Goal: Answer question/provide support: Share knowledge or assist other users

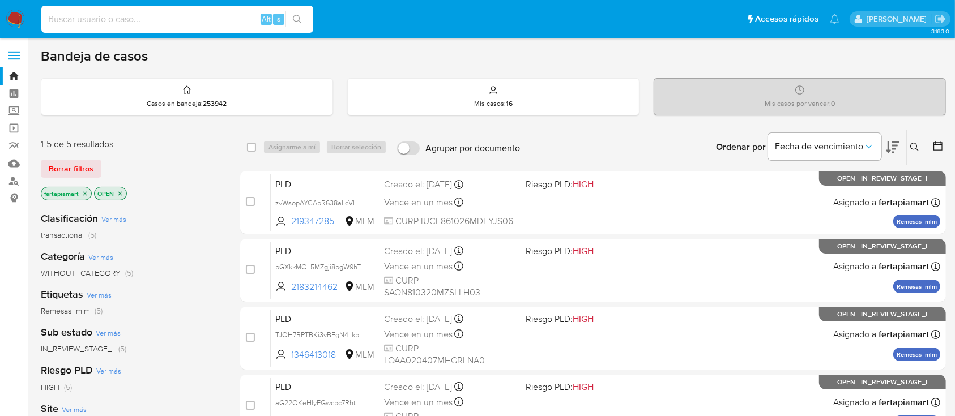
click at [188, 24] on input at bounding box center [177, 19] width 272 height 15
paste input "1779807373"
type input "1779807373"
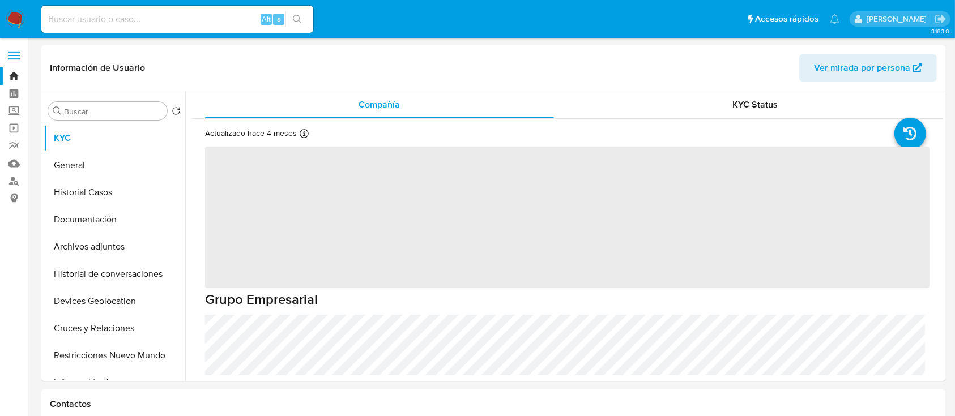
select select "10"
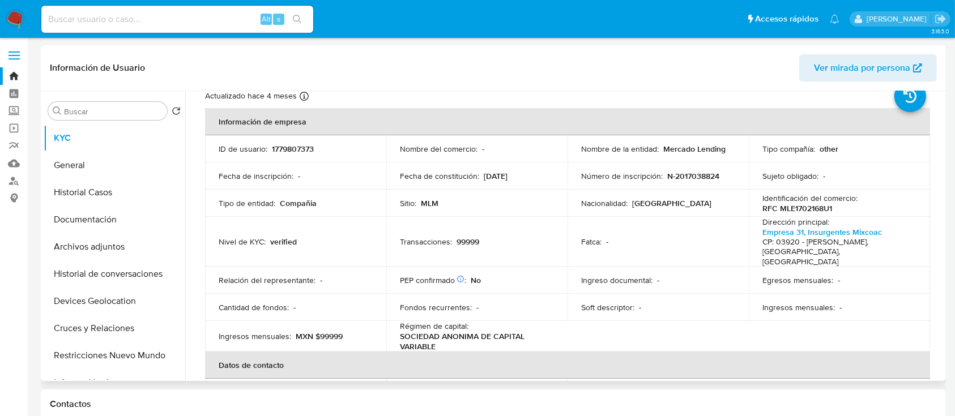
scroll to position [39, 0]
click at [95, 138] on button "KYC" at bounding box center [110, 138] width 133 height 27
click at [92, 22] on input at bounding box center [177, 19] width 272 height 15
click at [92, 12] on input at bounding box center [177, 19] width 272 height 15
paste input "726287667"
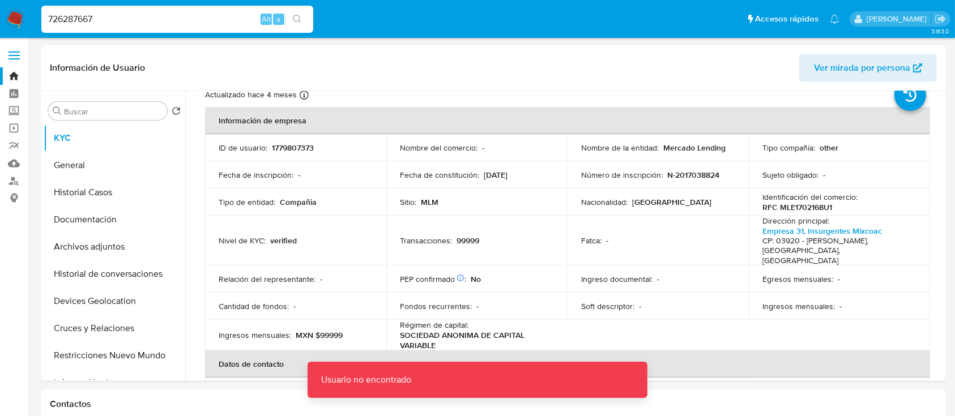
click at [92, 12] on input "726287667" at bounding box center [177, 19] width 272 height 15
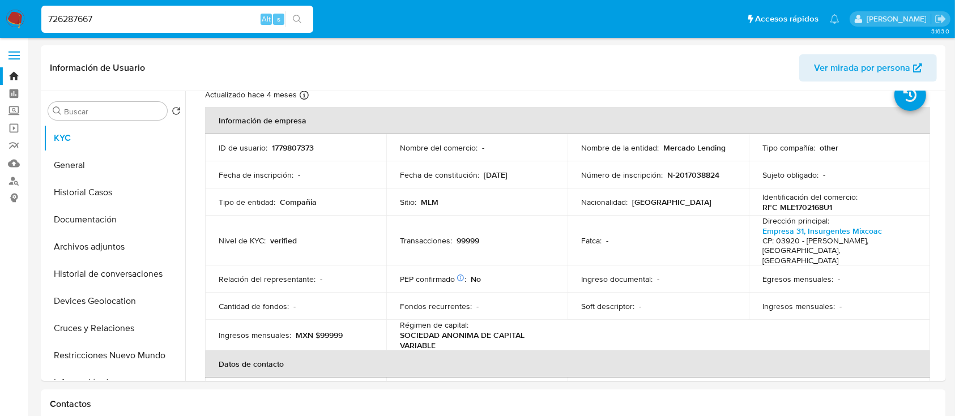
type input "726287667"
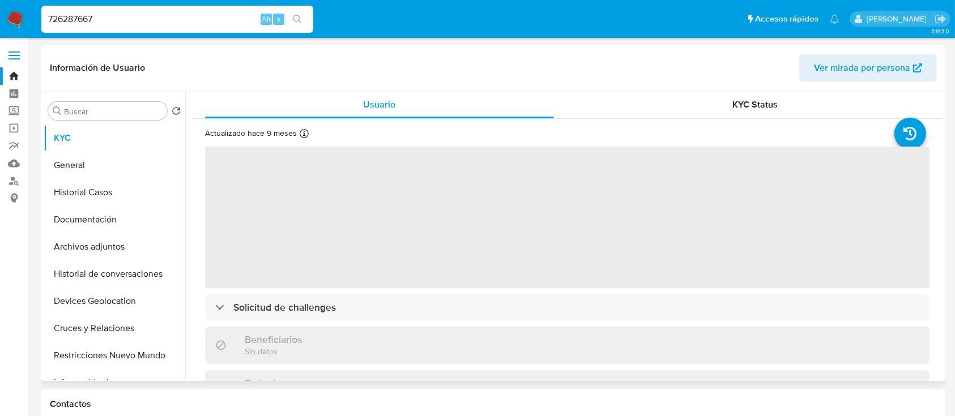
select select "10"
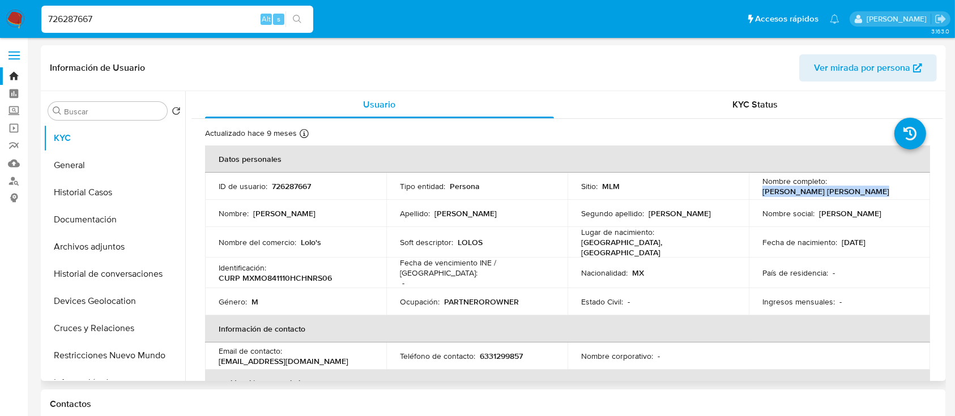
drag, startPoint x: 873, startPoint y: 193, endPoint x: 759, endPoint y: 190, distance: 113.4
click at [763, 190] on div "Nombre completo : [PERSON_NAME] [PERSON_NAME]" at bounding box center [840, 186] width 154 height 20
click at [312, 273] on p "CURP MXMO841110HCHNRS06" at bounding box center [275, 278] width 113 height 10
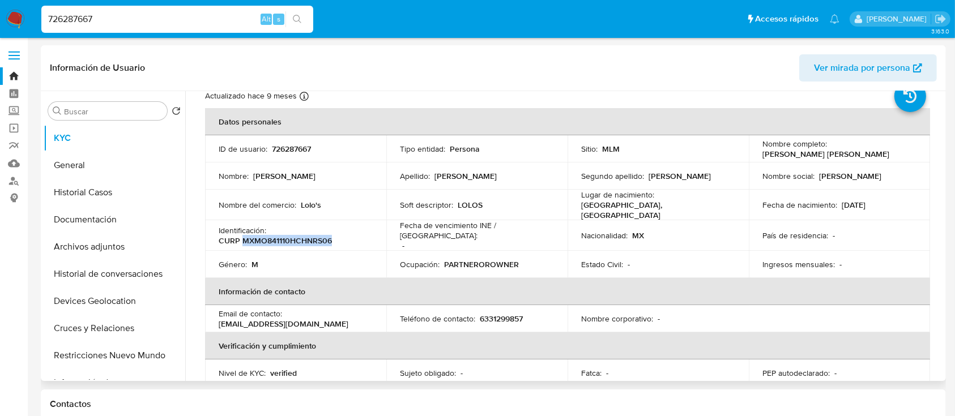
scroll to position [39, 0]
drag, startPoint x: 323, startPoint y: 203, endPoint x: 299, endPoint y: 202, distance: 24.4
click at [299, 202] on div "Nombre del comercio : [PERSON_NAME]'s" at bounding box center [296, 204] width 154 height 10
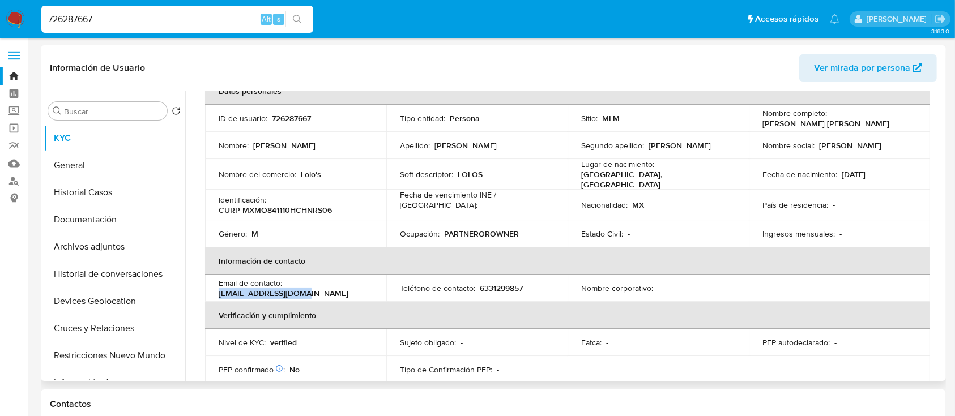
drag, startPoint x: 307, startPoint y: 287, endPoint x: 215, endPoint y: 283, distance: 91.9
click at [215, 283] on td "Email de contacto : [EMAIL_ADDRESS][DOMAIN_NAME]" at bounding box center [295, 288] width 181 height 27
click at [499, 283] on p "6331299857" at bounding box center [501, 288] width 43 height 10
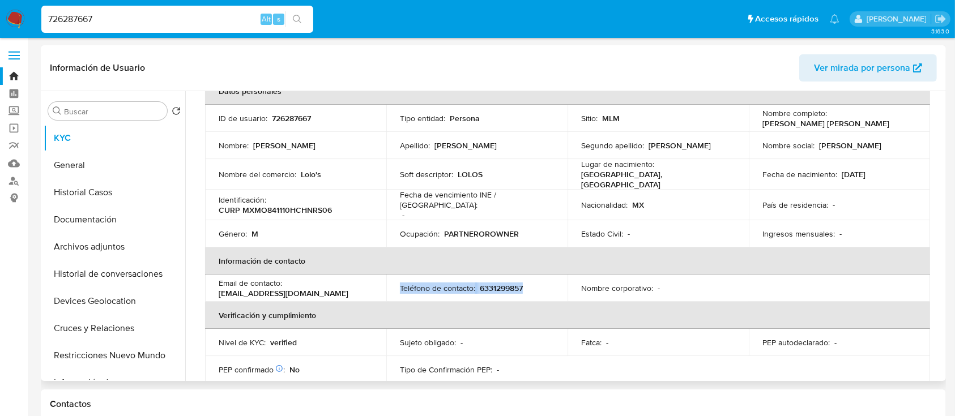
click at [499, 283] on p "6331299857" at bounding box center [501, 288] width 43 height 10
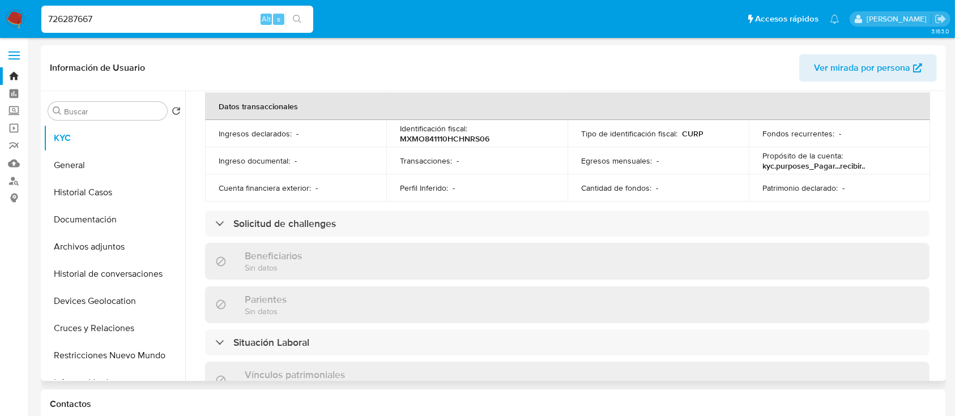
scroll to position [359, 0]
click at [849, 161] on p "kyc.purposes_Pagar...recibir.." at bounding box center [814, 165] width 103 height 10
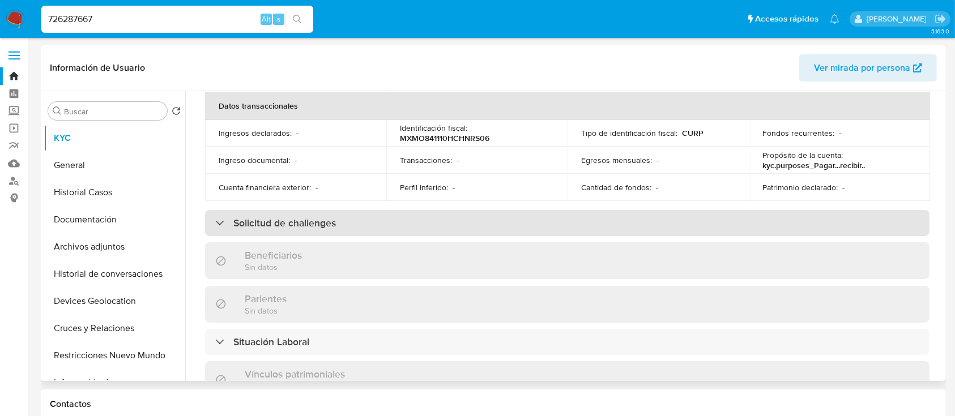
click at [334, 217] on h3 "Solicitud de challenges" at bounding box center [284, 223] width 103 height 12
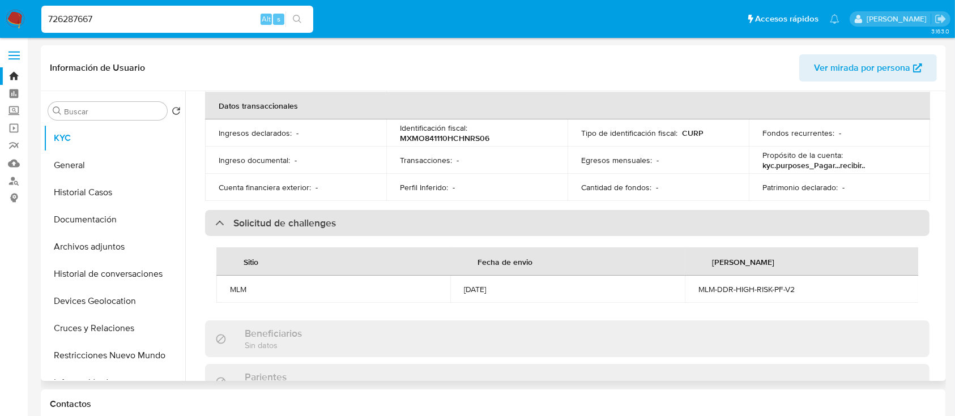
click at [334, 217] on h3 "Solicitud de challenges" at bounding box center [284, 223] width 103 height 12
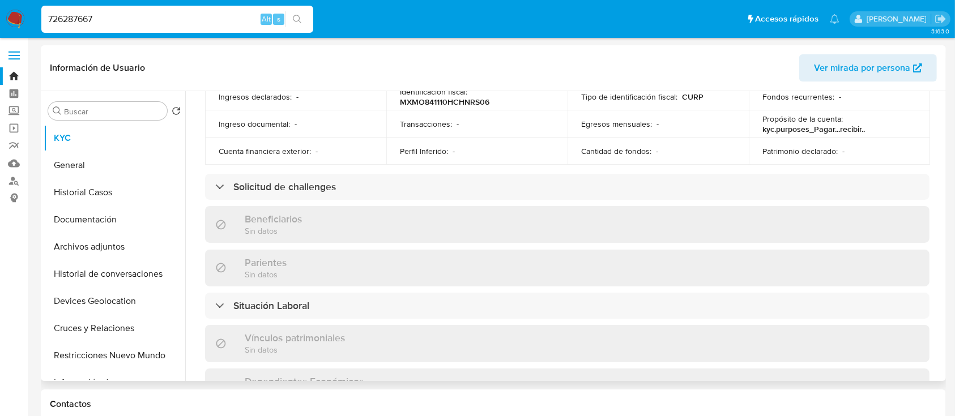
scroll to position [398, 0]
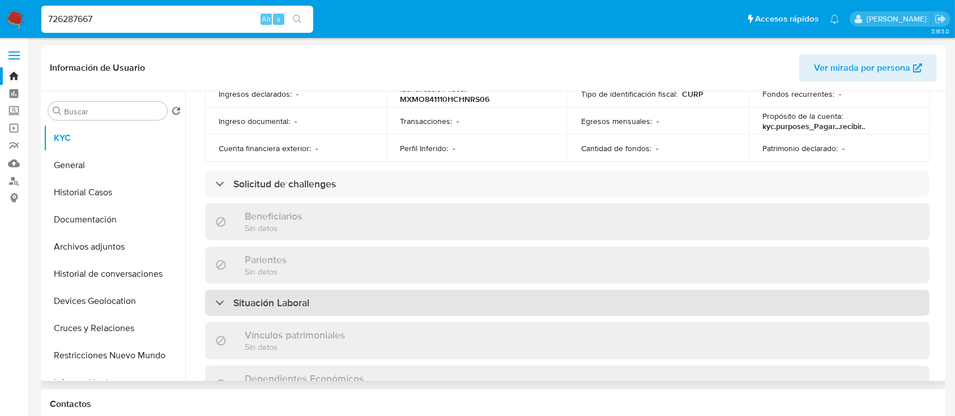
click at [345, 290] on div "Situación Laboral" at bounding box center [567, 303] width 725 height 26
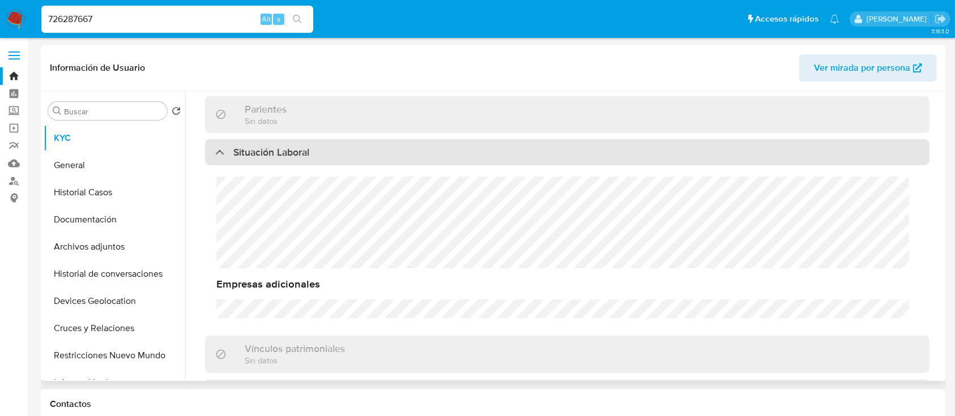
scroll to position [12, 0]
drag, startPoint x: 313, startPoint y: 158, endPoint x: 313, endPoint y: 149, distance: 8.5
click at [313, 149] on div "Situación Laboral Empresas adicionales" at bounding box center [567, 234] width 725 height 190
click at [313, 149] on div "Situación Laboral" at bounding box center [567, 152] width 725 height 26
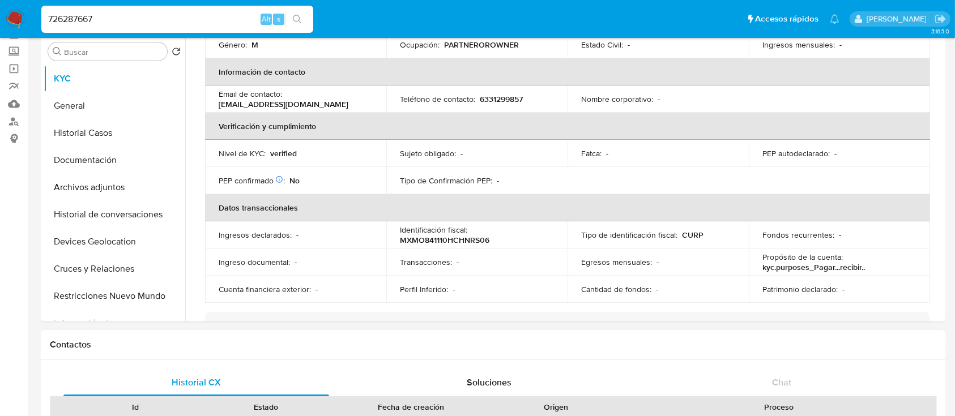
scroll to position [0, 0]
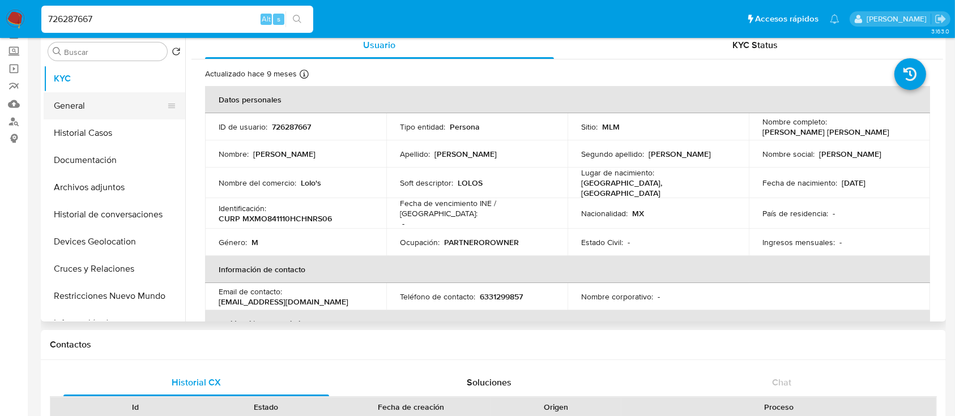
click at [75, 114] on button "General" at bounding box center [110, 105] width 133 height 27
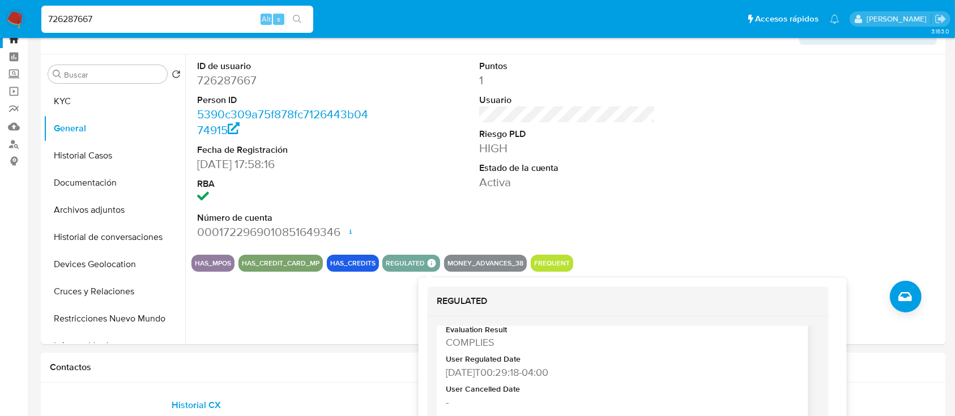
scroll to position [49, 0]
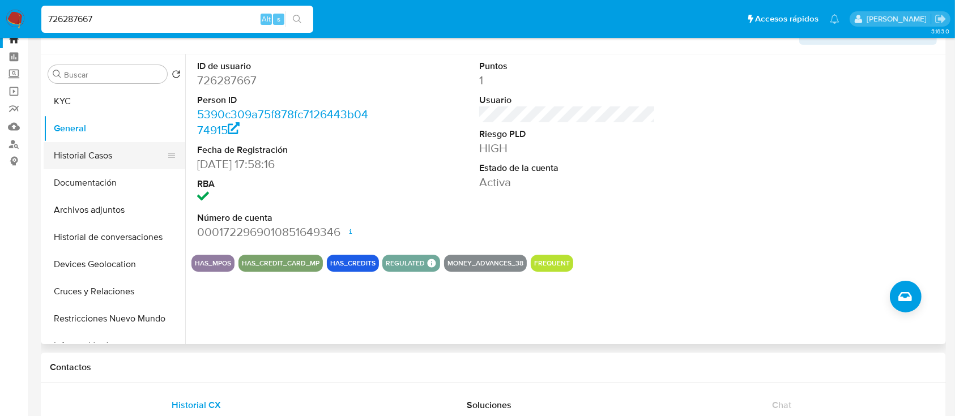
click at [81, 165] on button "Historial Casos" at bounding box center [110, 155] width 133 height 27
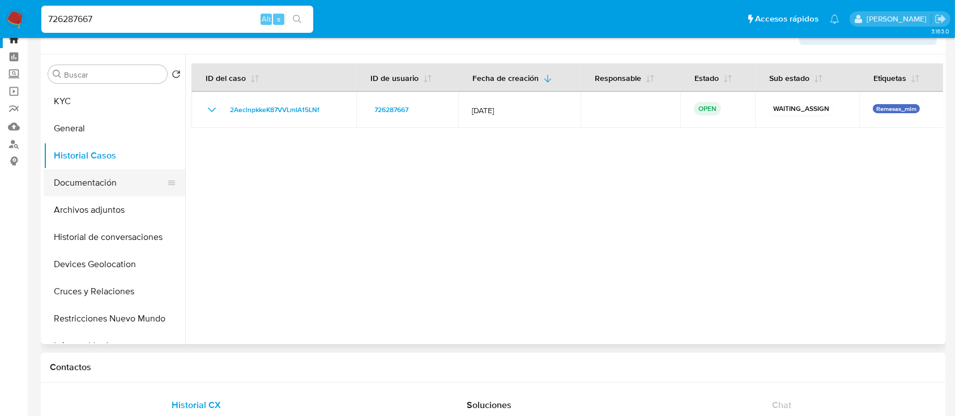
click at [81, 176] on button "Documentación" at bounding box center [110, 182] width 133 height 27
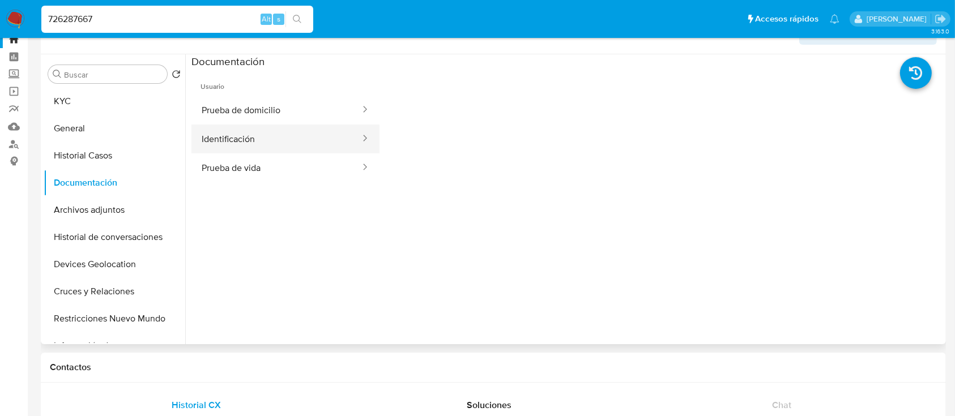
click at [262, 125] on button "Identificación" at bounding box center [277, 139] width 170 height 29
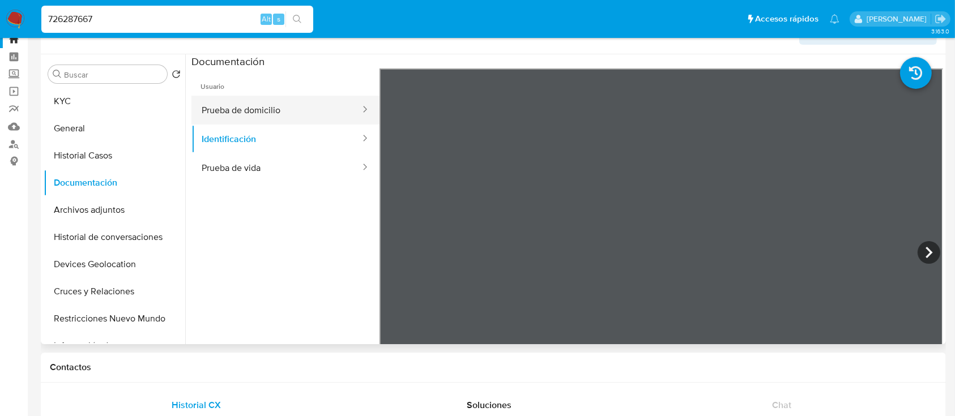
click at [249, 116] on button "Prueba de domicilio" at bounding box center [277, 110] width 170 height 29
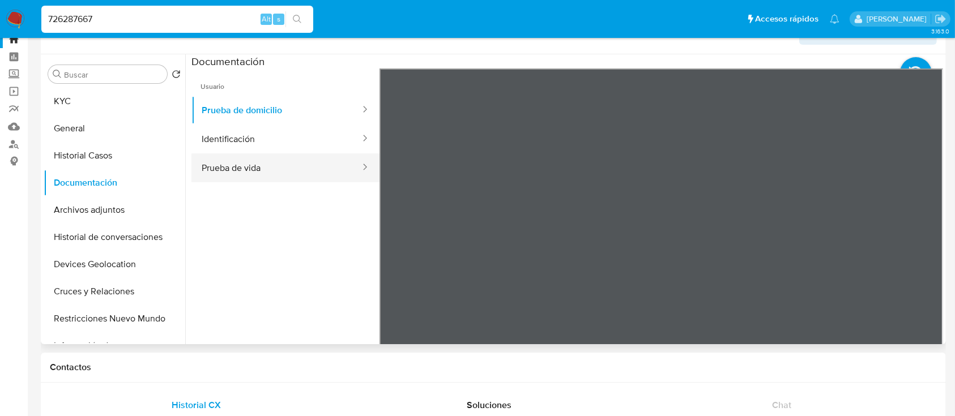
click at [258, 174] on button "Prueba de vida" at bounding box center [277, 168] width 170 height 29
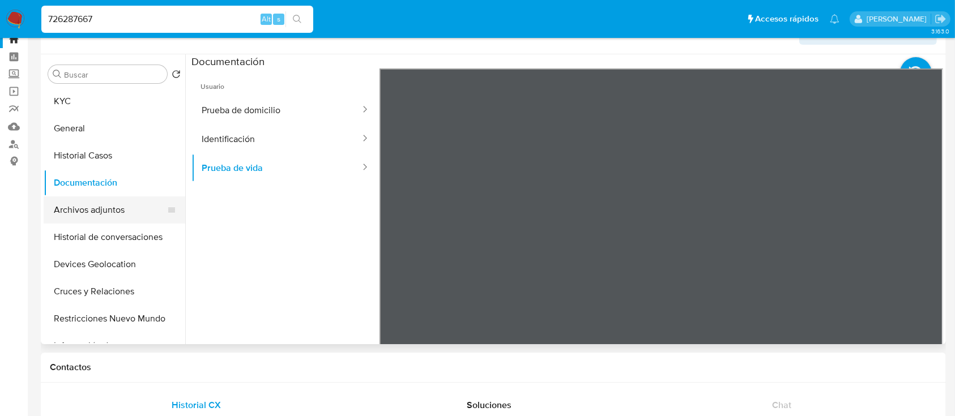
click at [86, 212] on button "Archivos adjuntos" at bounding box center [110, 210] width 133 height 27
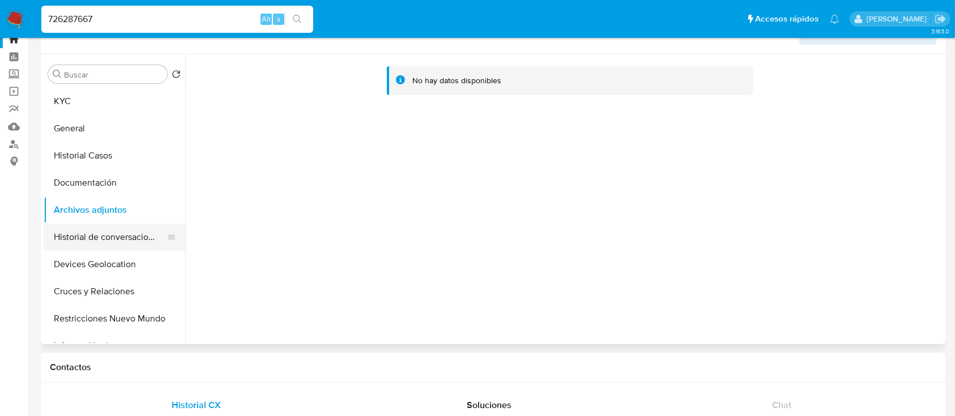
click at [84, 240] on button "Historial de conversaciones" at bounding box center [110, 237] width 133 height 27
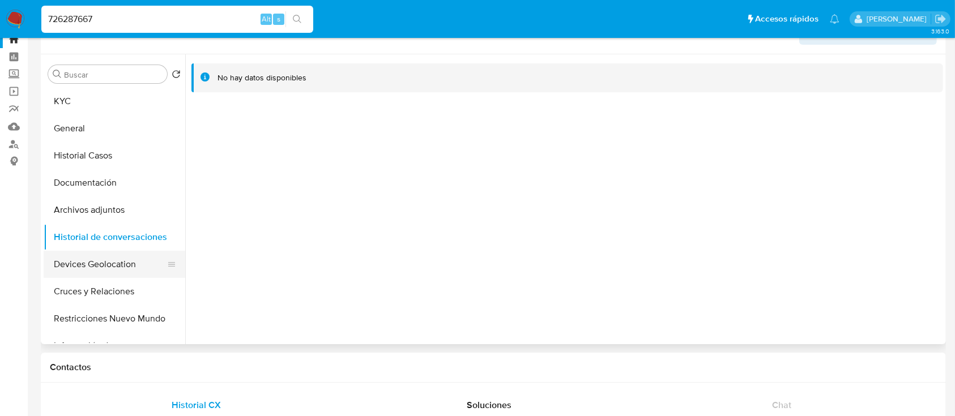
click at [82, 268] on button "Devices Geolocation" at bounding box center [110, 264] width 133 height 27
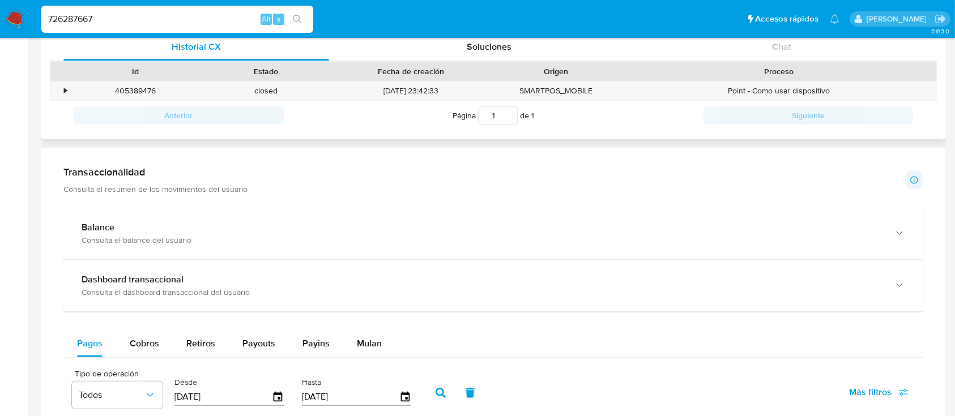
scroll to position [397, 0]
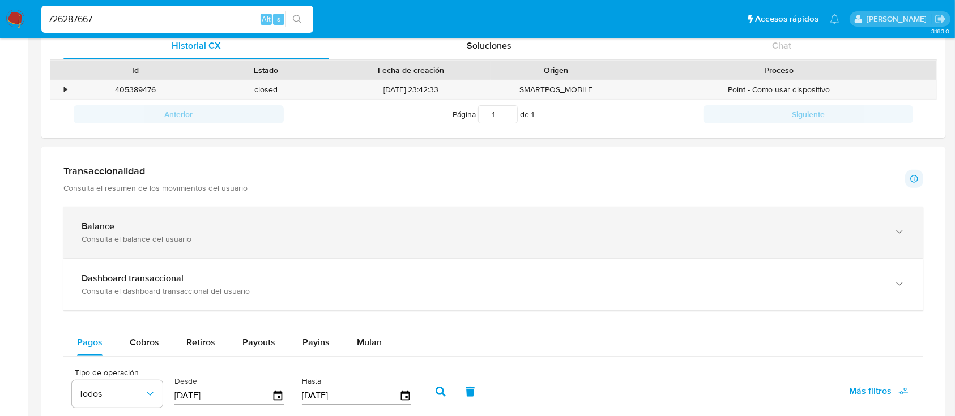
click at [288, 232] on div "Balance" at bounding box center [482, 226] width 801 height 11
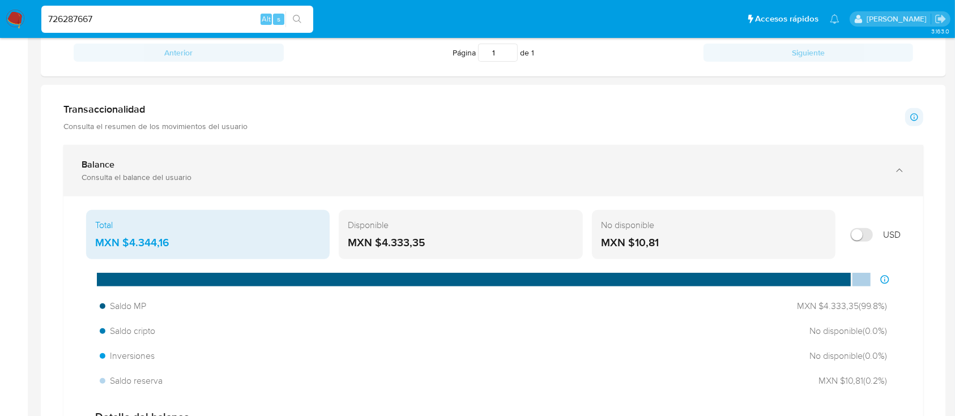
scroll to position [460, 0]
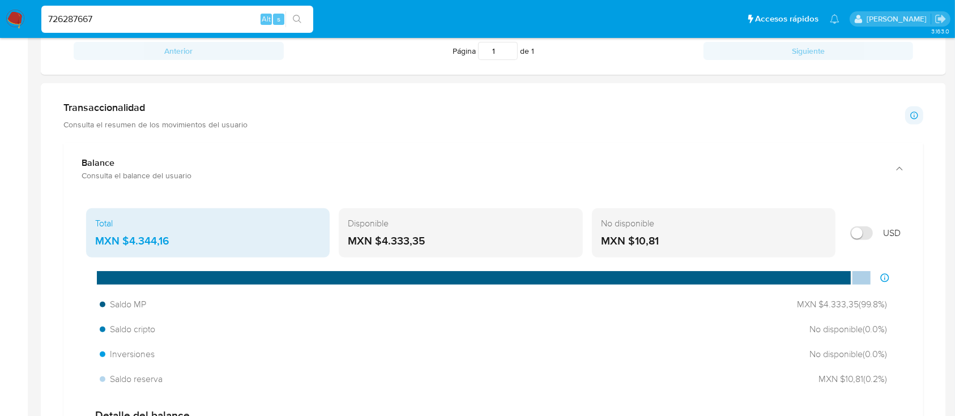
drag, startPoint x: 431, startPoint y: 243, endPoint x: 382, endPoint y: 245, distance: 49.3
click at [382, 245] on div "MXN $4.333,35" at bounding box center [461, 241] width 226 height 15
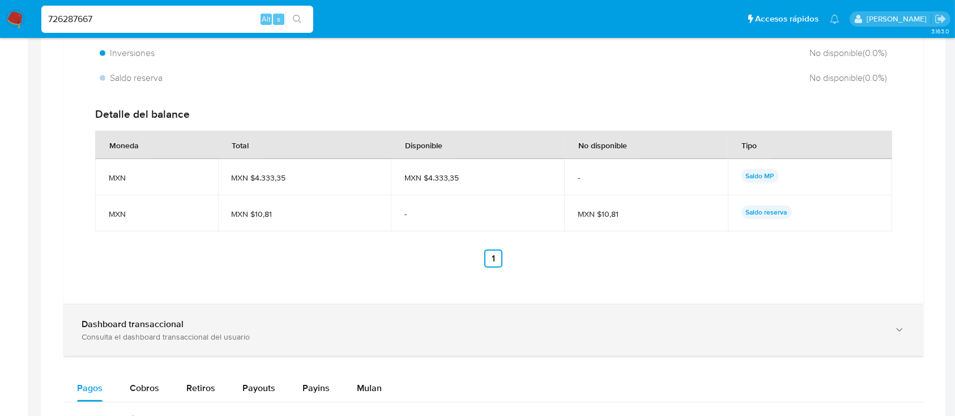
scroll to position [762, 0]
click at [270, 327] on div "Dashboard transaccional" at bounding box center [482, 323] width 801 height 11
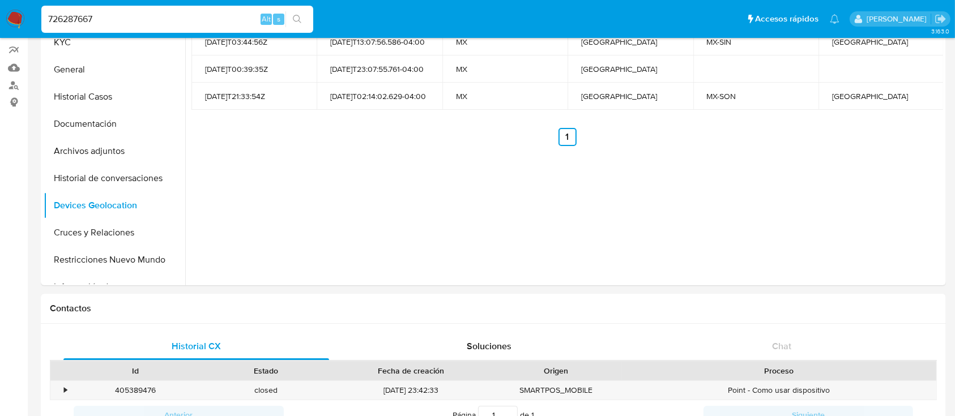
scroll to position [76, 0]
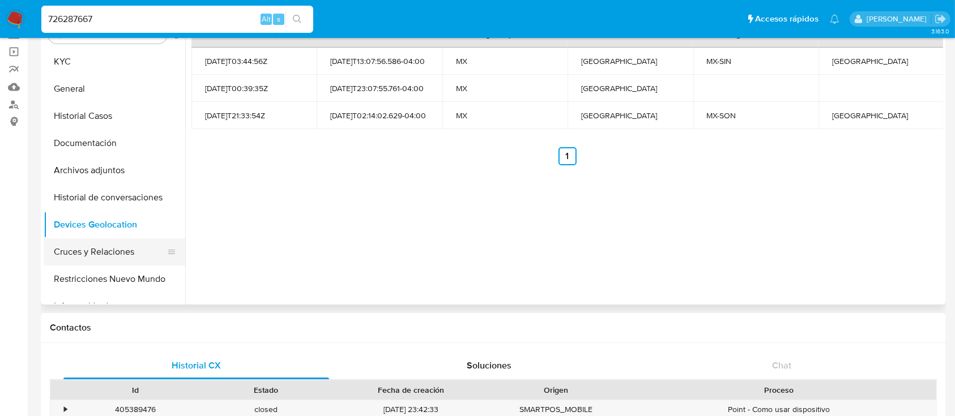
click at [92, 247] on button "Cruces y Relaciones" at bounding box center [110, 252] width 133 height 27
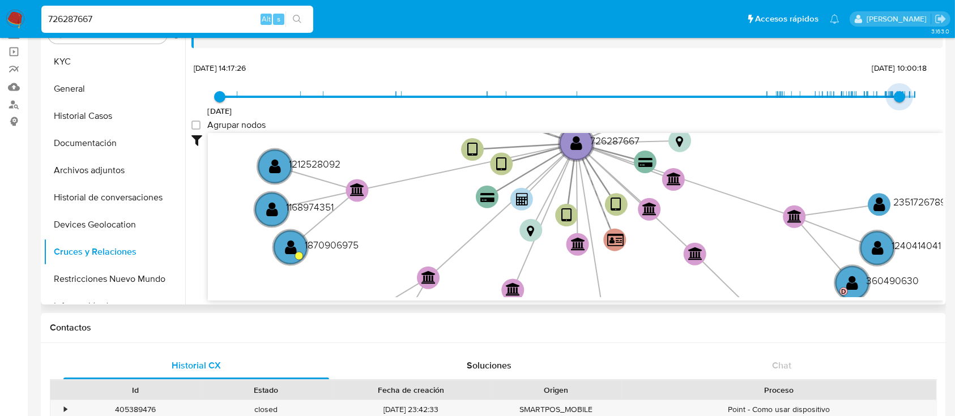
drag, startPoint x: 913, startPoint y: 92, endPoint x: 895, endPoint y: 96, distance: 17.9
click at [895, 96] on span "[DATE] 10:00:18" at bounding box center [899, 96] width 11 height 11
type input "1756589861000"
click at [894, 98] on span "[DATE] 15:37:41" at bounding box center [897, 96] width 11 height 11
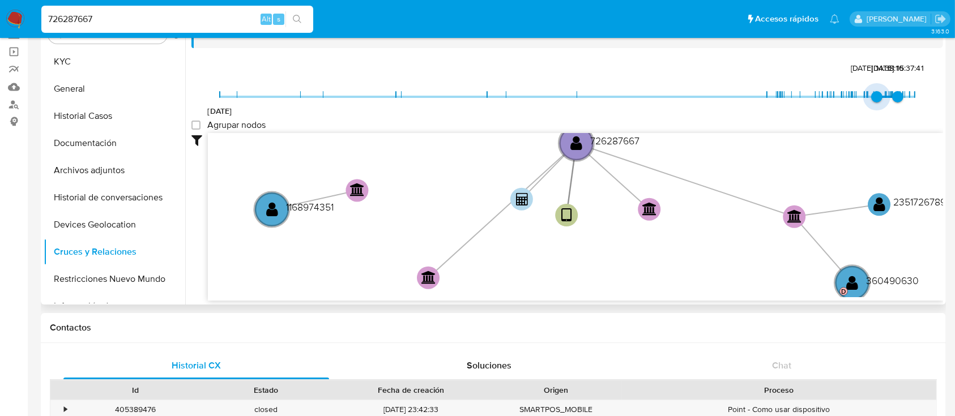
type input "1754250347000"
drag, startPoint x: 216, startPoint y: 94, endPoint x: 881, endPoint y: 106, distance: 665.3
click at [881, 103] on span "[DATE] 13:45:47" at bounding box center [885, 96] width 11 height 11
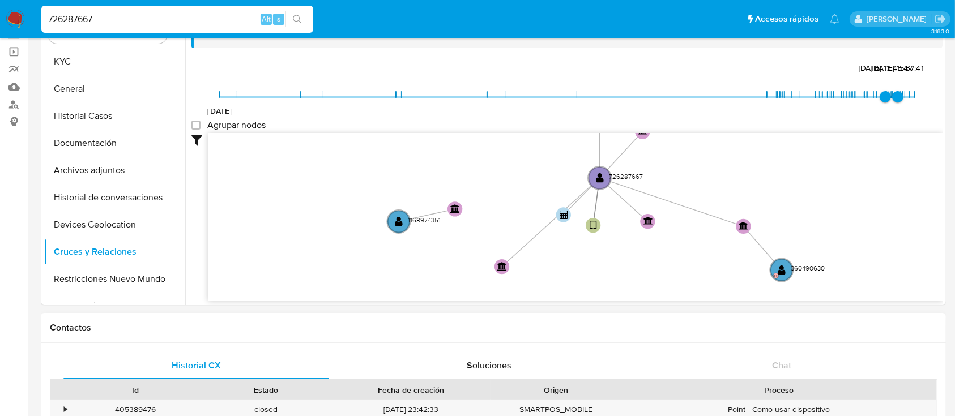
scroll to position [42, 0]
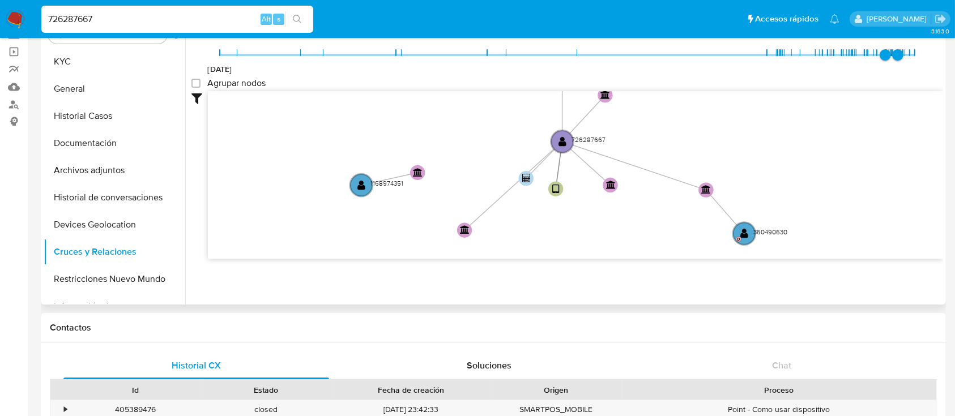
drag, startPoint x: 645, startPoint y: 245, endPoint x: 607, endPoint y: 209, distance: 52.9
click at [607, 209] on icon "device-68e5a022dc04bebbab1309ad  user-726287667  726287667 device-62207626088…" at bounding box center [575, 173] width 735 height 164
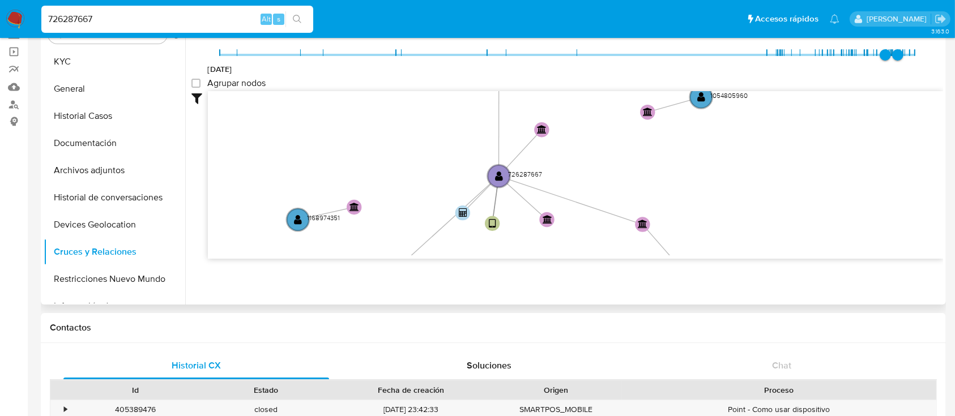
drag, startPoint x: 743, startPoint y: 195, endPoint x: 680, endPoint y: 230, distance: 71.8
click at [680, 230] on icon "device-68e5a022dc04bebbab1309ad  user-726287667  726287667 device-62207626088…" at bounding box center [575, 173] width 735 height 164
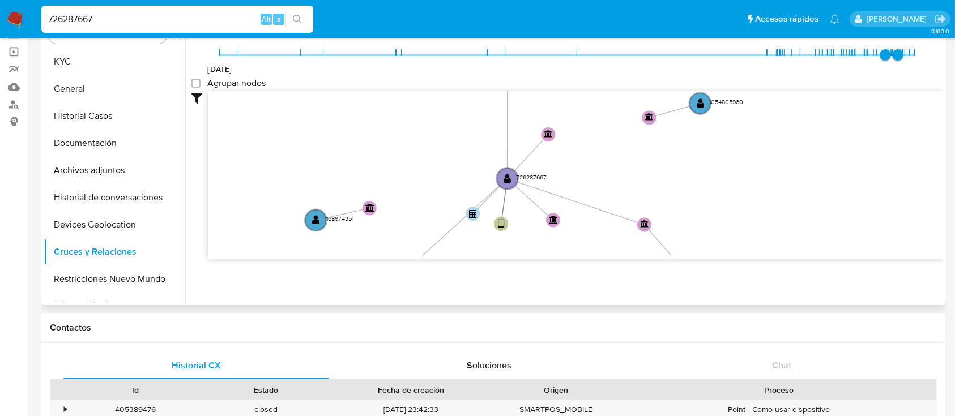
click at [680, 230] on icon "device-68e5a022dc04bebbab1309ad  user-726287667  726287667 device-62207626088…" at bounding box center [575, 173] width 735 height 164
click at [110, 276] on button "Restricciones Nuevo Mundo" at bounding box center [110, 279] width 133 height 27
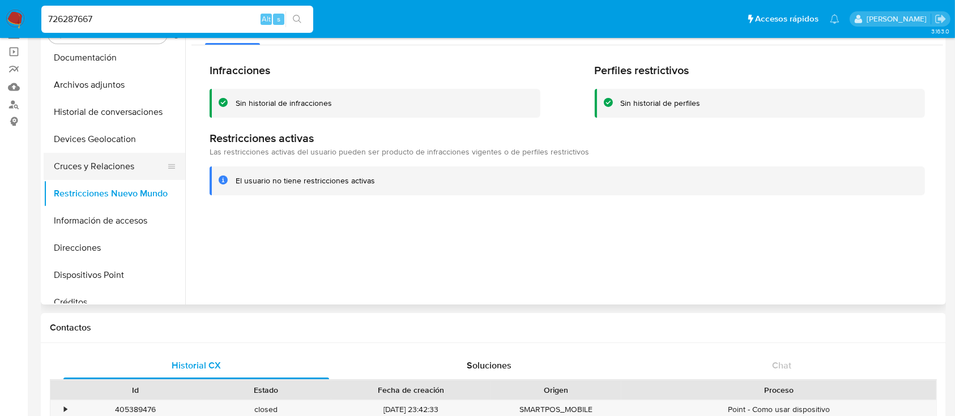
scroll to position [96, 0]
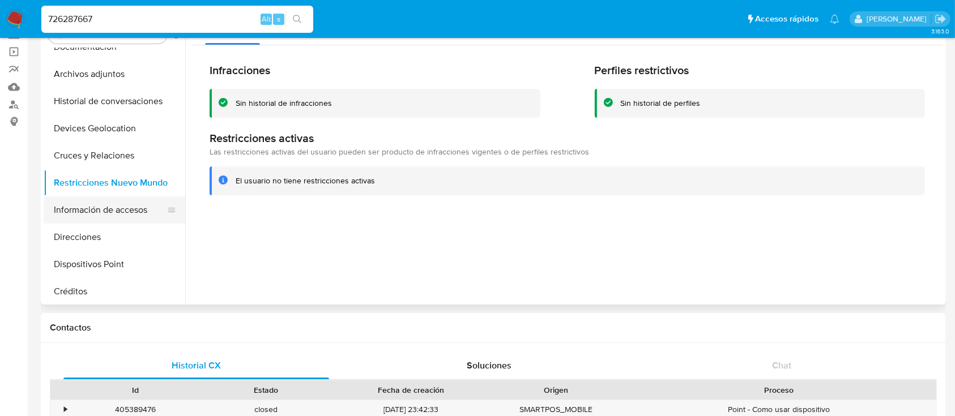
click at [116, 209] on button "Información de accesos" at bounding box center [110, 210] width 133 height 27
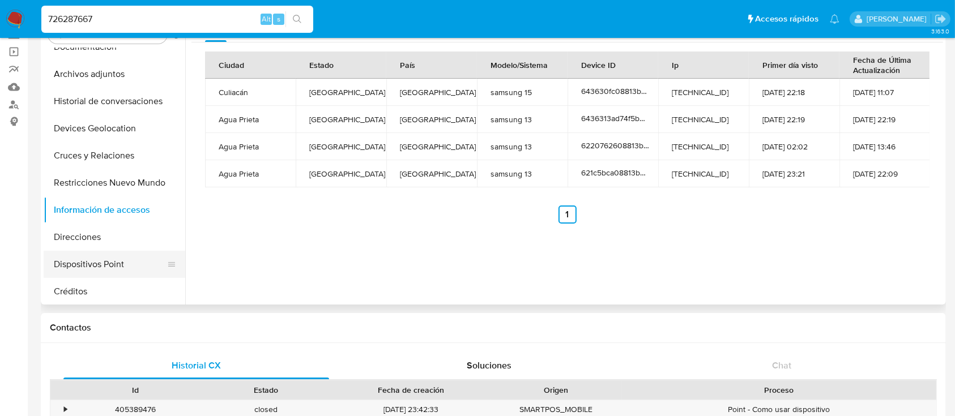
click at [99, 262] on button "Dispositivos Point" at bounding box center [110, 264] width 133 height 27
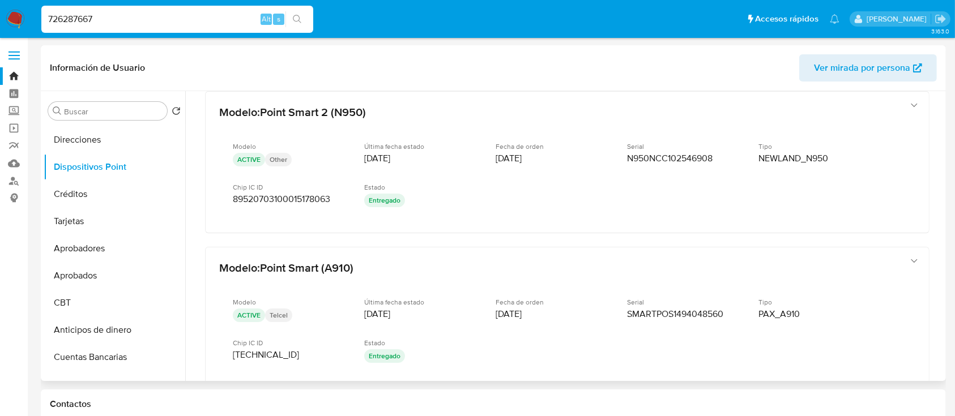
scroll to position [13, 0]
click at [406, 233] on div "Modelo : Point Smart 2 (N950) Modelo ACTIVE Other Última fecha estado [DATE] Fe…" at bounding box center [568, 265] width 752 height 375
click at [96, 198] on button "Créditos" at bounding box center [110, 194] width 133 height 27
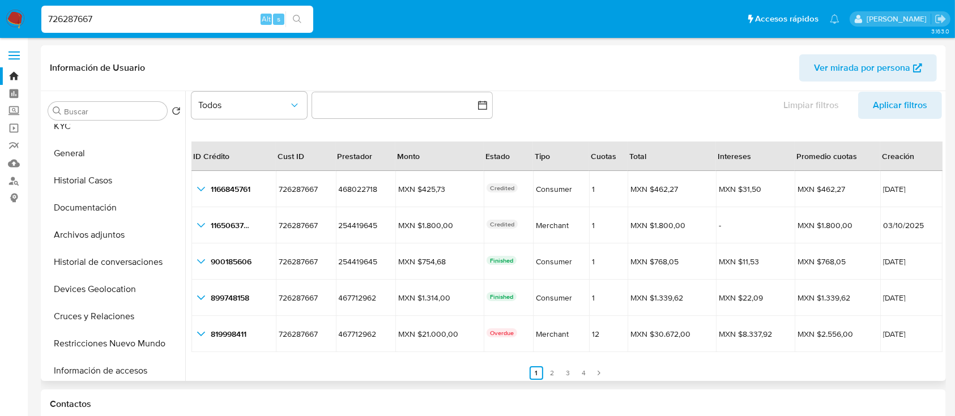
scroll to position [0, 0]
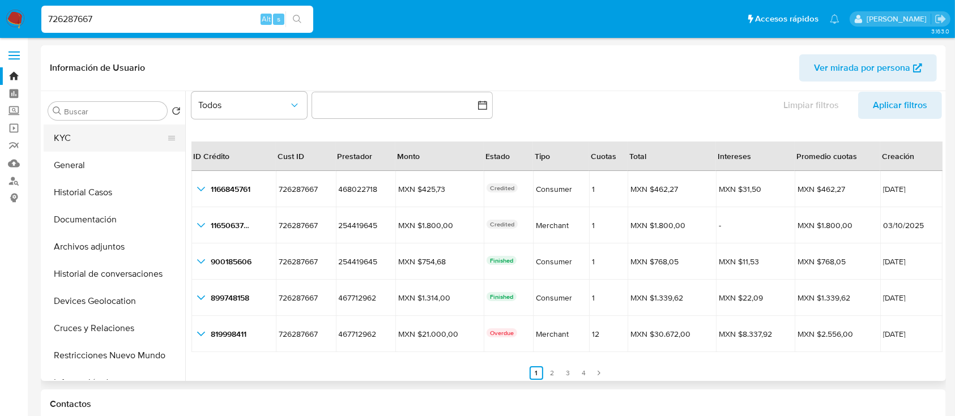
click at [96, 135] on button "KYC" at bounding box center [110, 138] width 133 height 27
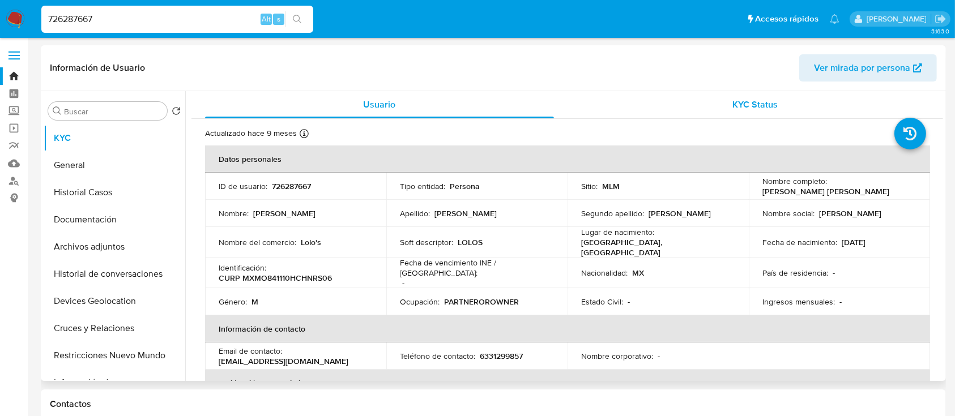
click at [671, 97] on div "KYC Status" at bounding box center [755, 104] width 349 height 27
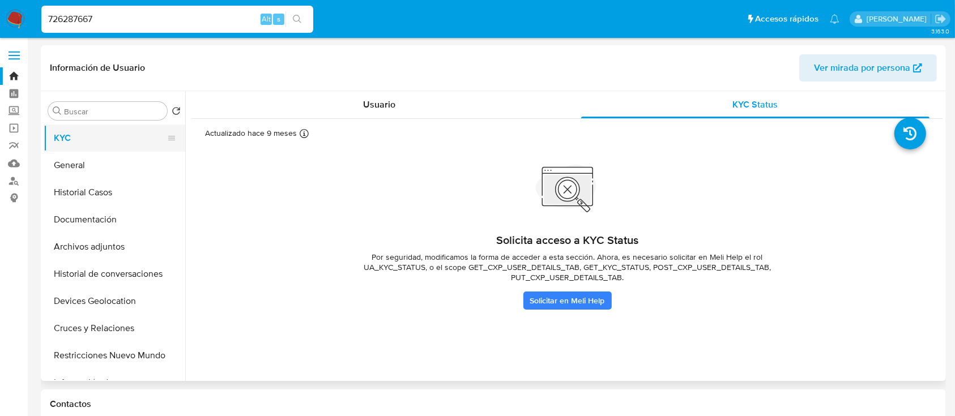
click at [88, 139] on button "KYC" at bounding box center [110, 138] width 133 height 27
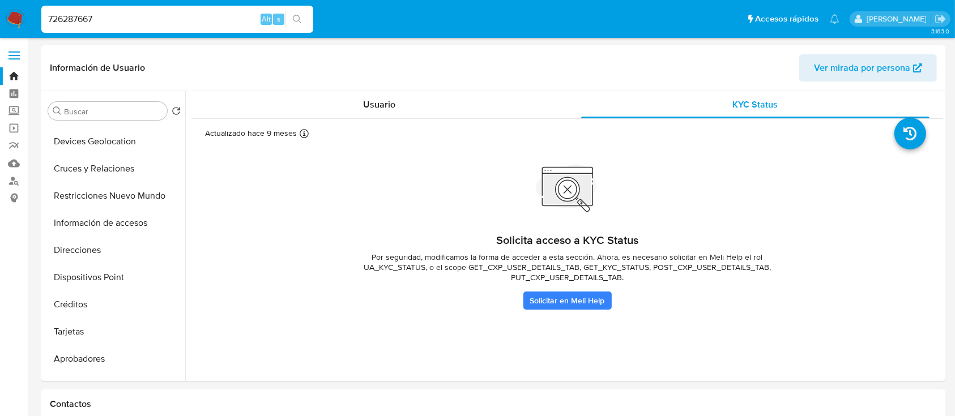
scroll to position [144, 0]
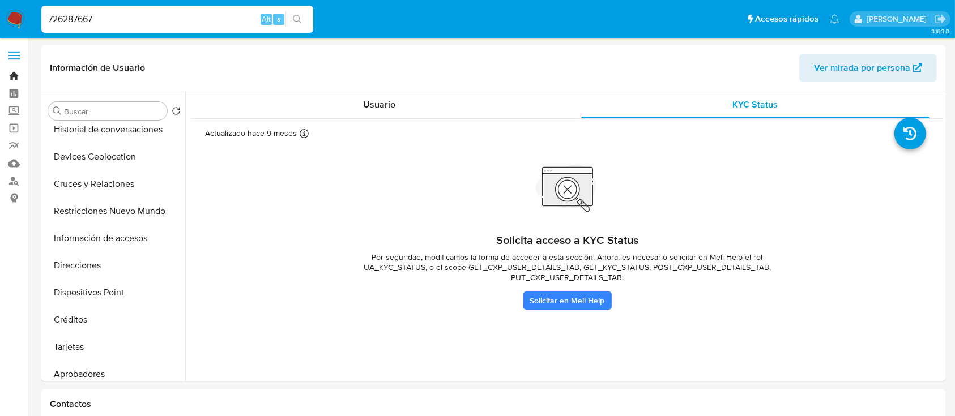
click at [14, 72] on link "Bandeja" at bounding box center [67, 76] width 135 height 18
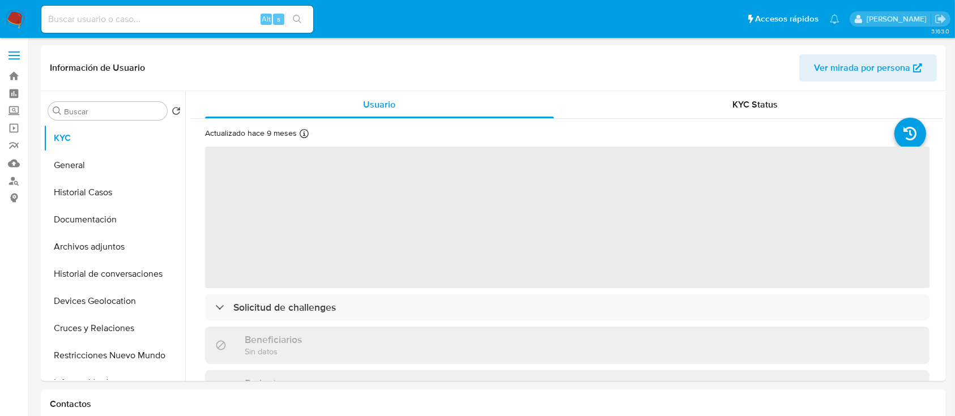
select select "10"
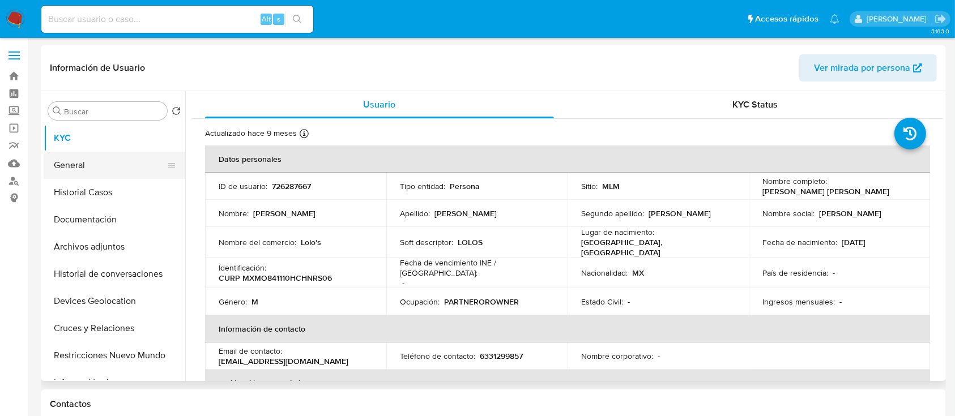
click at [78, 173] on button "General" at bounding box center [110, 165] width 133 height 27
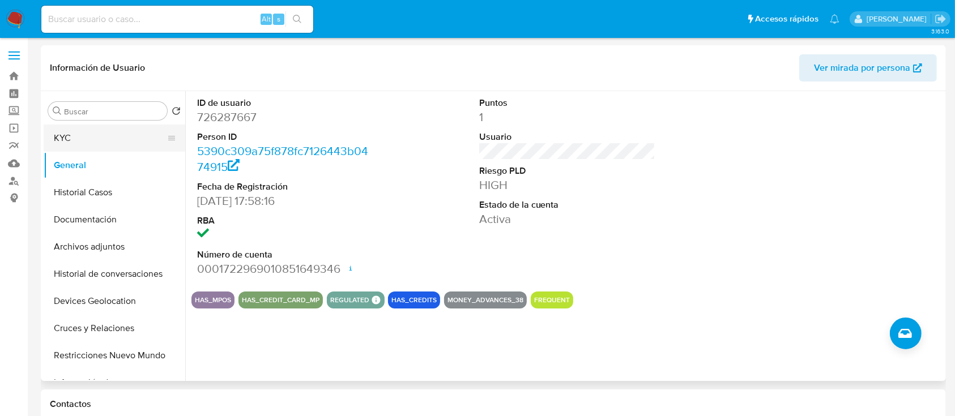
click at [77, 151] on button "KYC" at bounding box center [110, 138] width 133 height 27
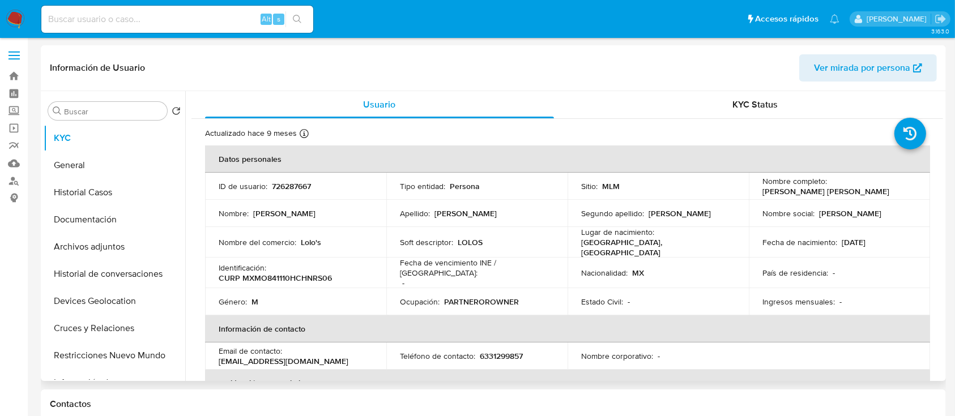
click at [301, 190] on p "726287667" at bounding box center [291, 186] width 39 height 10
copy p "726287667"
click at [20, 25] on img at bounding box center [15, 19] width 19 height 19
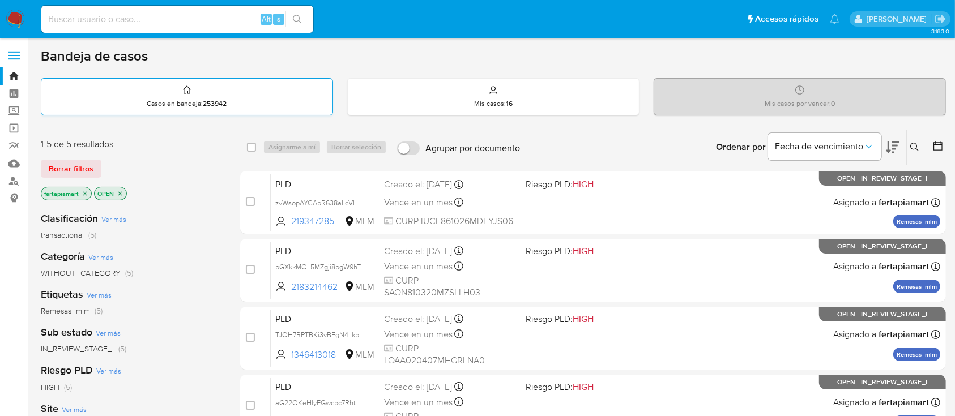
click at [293, 112] on div "Casos en bandeja : 253942" at bounding box center [186, 97] width 291 height 36
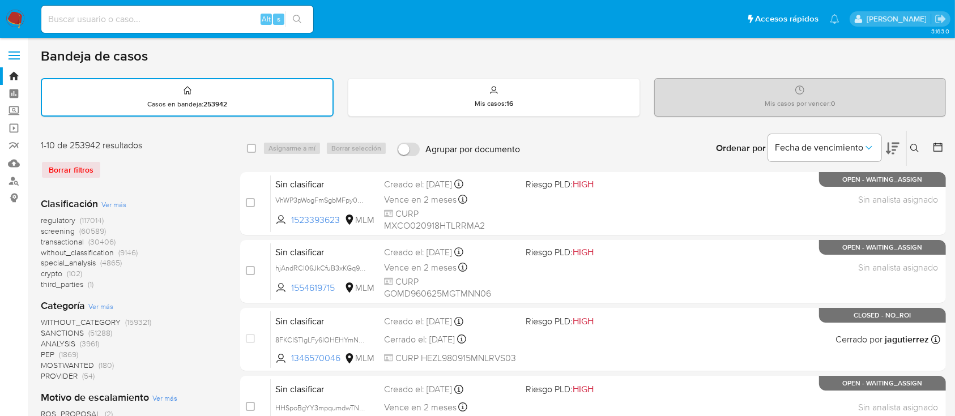
click at [909, 147] on button at bounding box center [916, 149] width 19 height 14
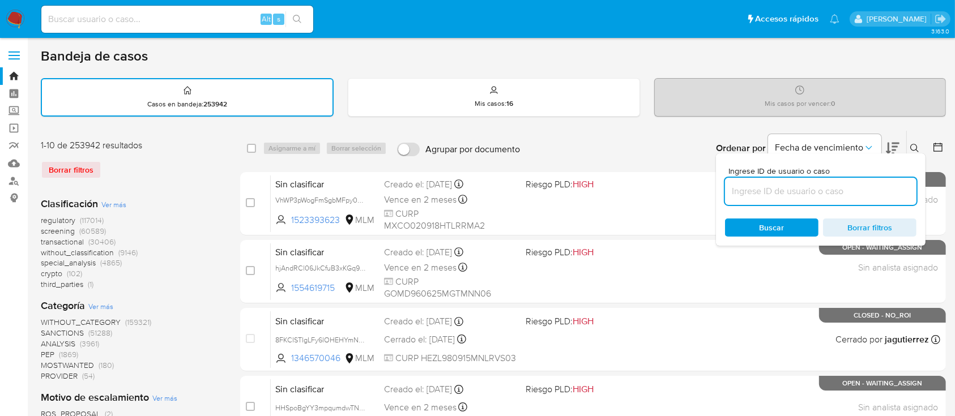
click at [847, 184] on input at bounding box center [821, 191] width 192 height 15
type input "726287667"
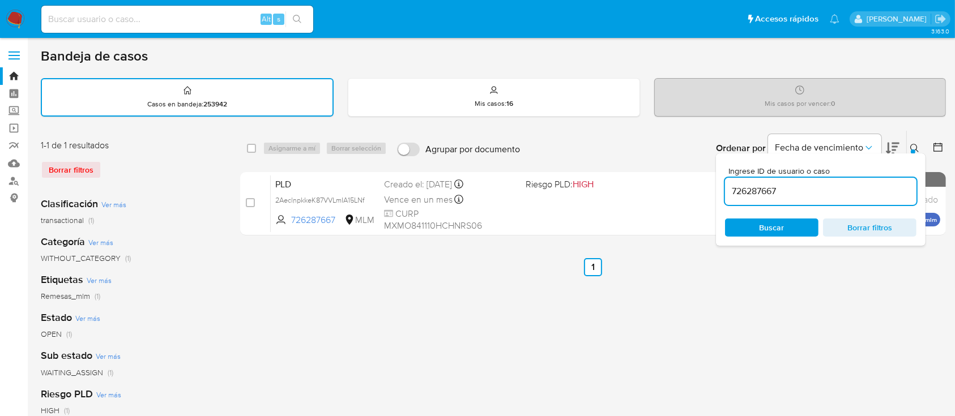
click at [913, 142] on button at bounding box center [916, 149] width 19 height 14
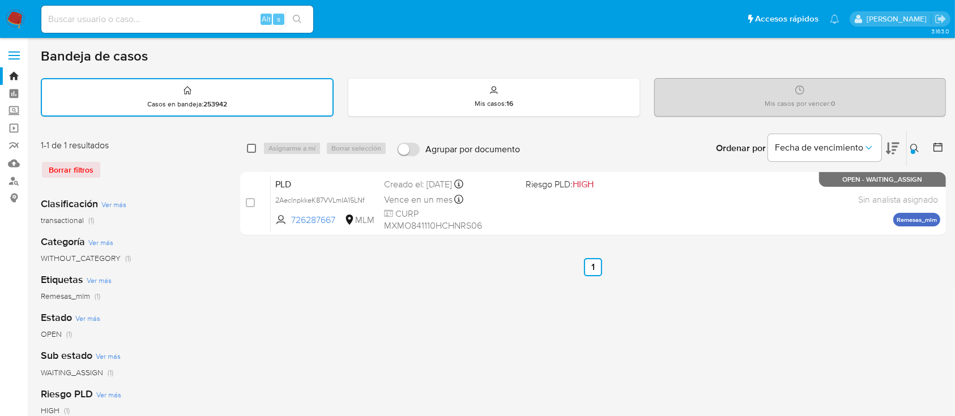
click at [249, 144] on input "checkbox" at bounding box center [251, 148] width 9 height 9
checkbox input "true"
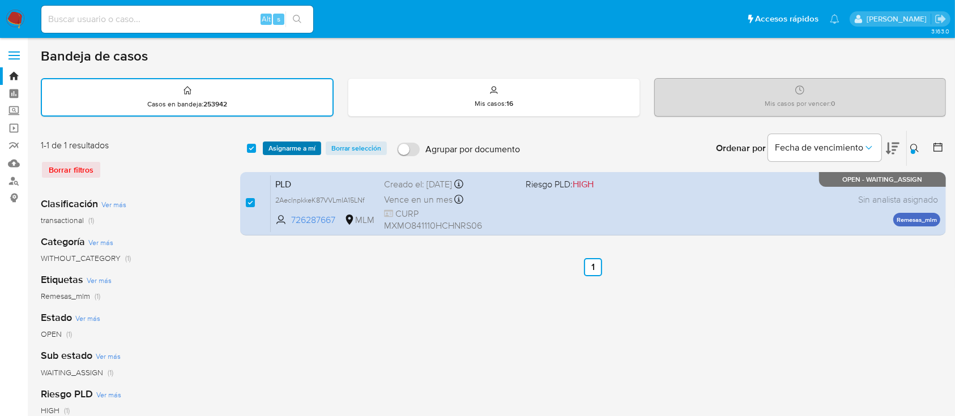
click at [295, 149] on span "Asignarme a mí" at bounding box center [292, 148] width 47 height 11
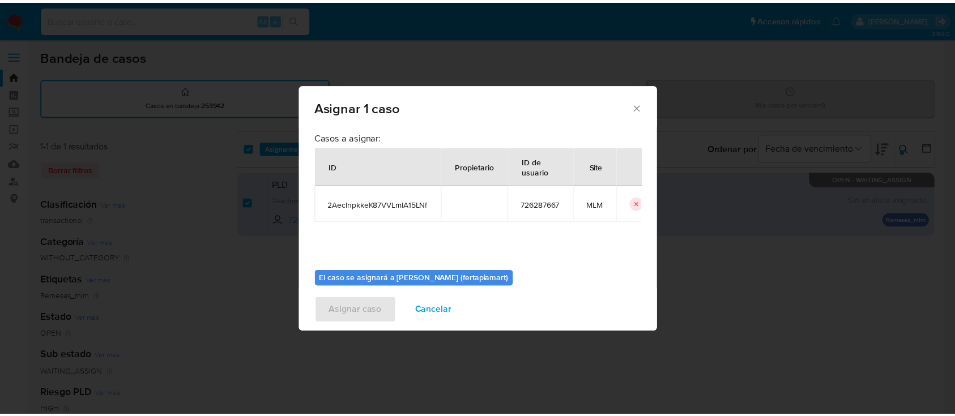
scroll to position [58, 0]
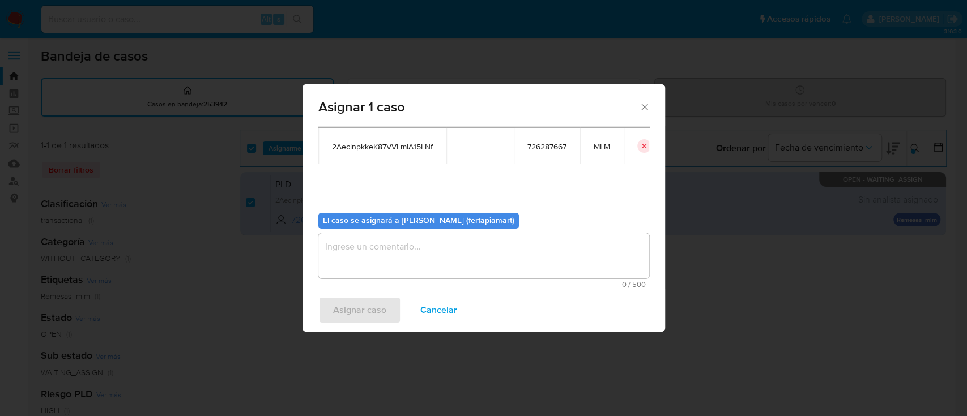
click at [394, 265] on textarea "assign-modal" at bounding box center [483, 255] width 331 height 45
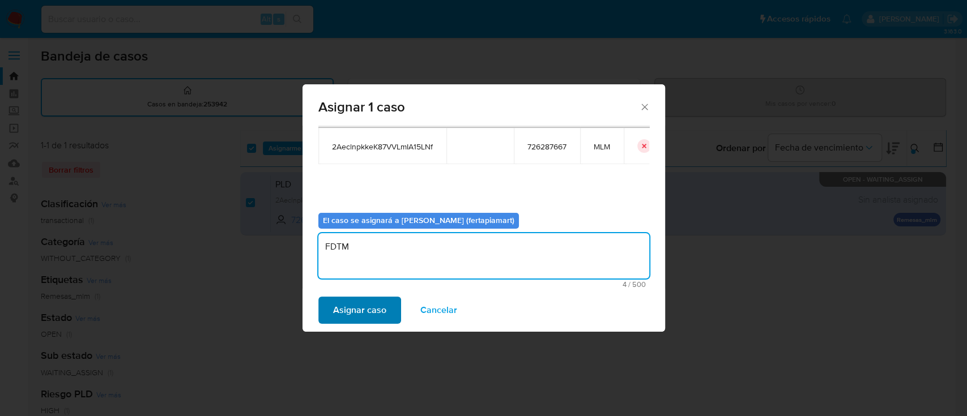
type textarea "FDTM"
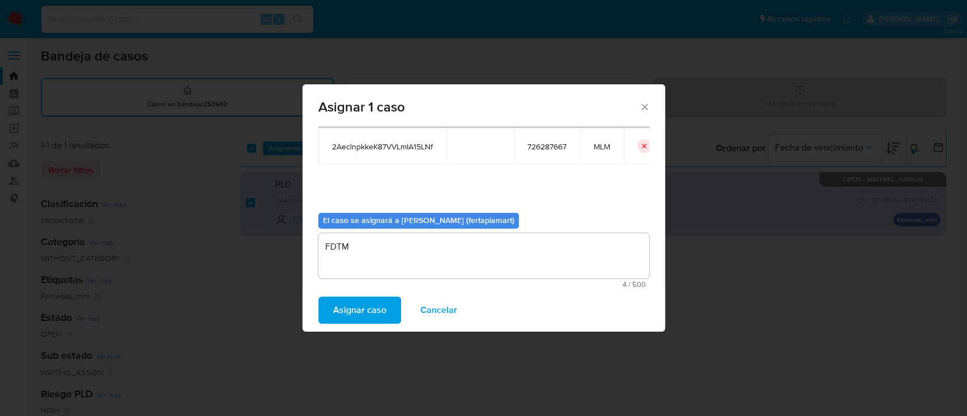
click at [358, 304] on span "Asignar caso" at bounding box center [359, 310] width 53 height 25
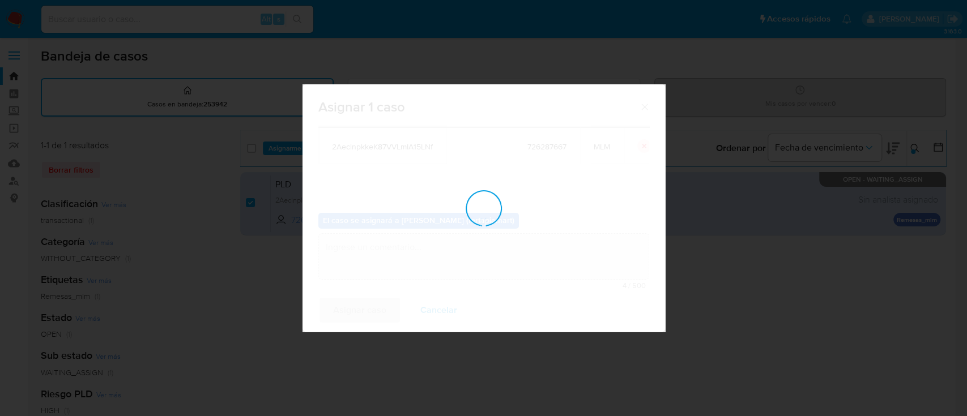
checkbox input "false"
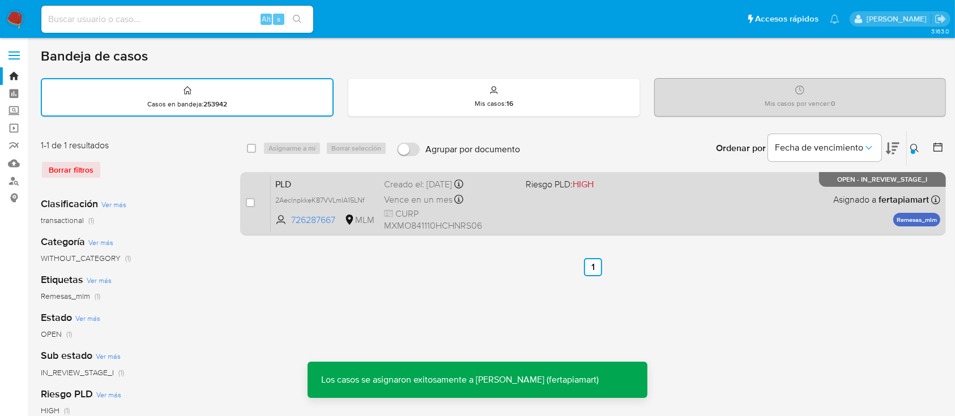
click at [513, 209] on span "CURP MXMO841110HCHNRS06" at bounding box center [450, 220] width 132 height 24
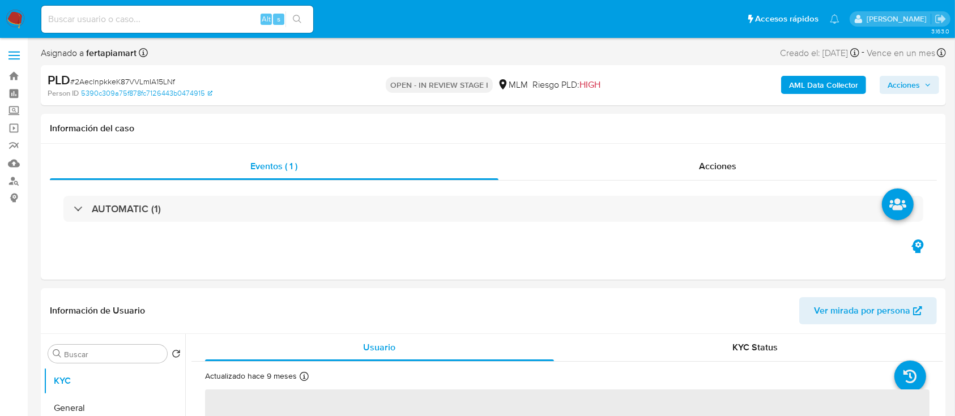
select select "10"
